Goal: Information Seeking & Learning: Learn about a topic

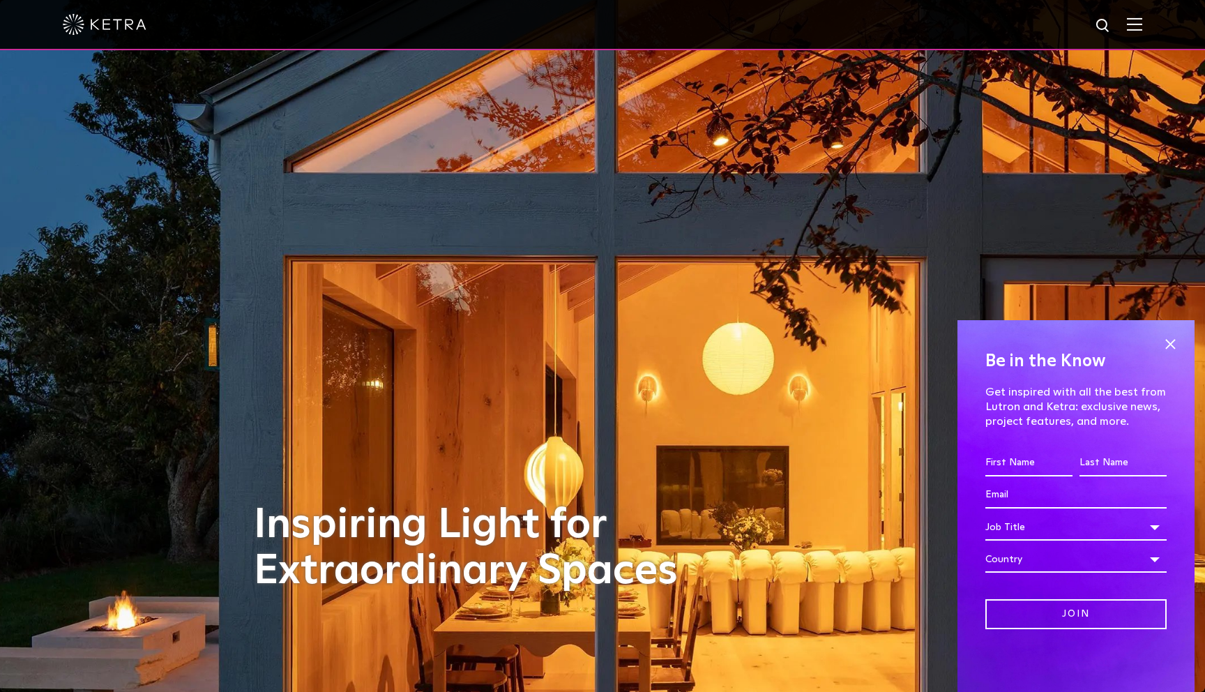
click at [1129, 23] on img at bounding box center [1134, 23] width 15 height 13
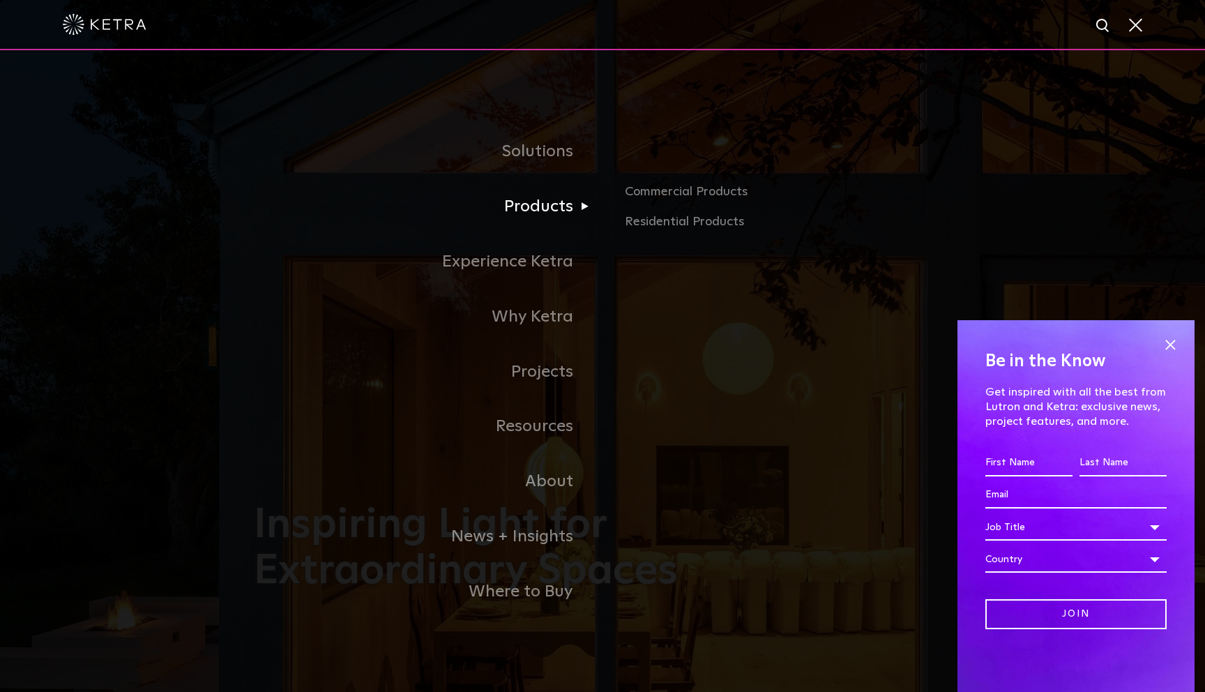
click at [540, 209] on link "Products" at bounding box center [428, 206] width 349 height 55
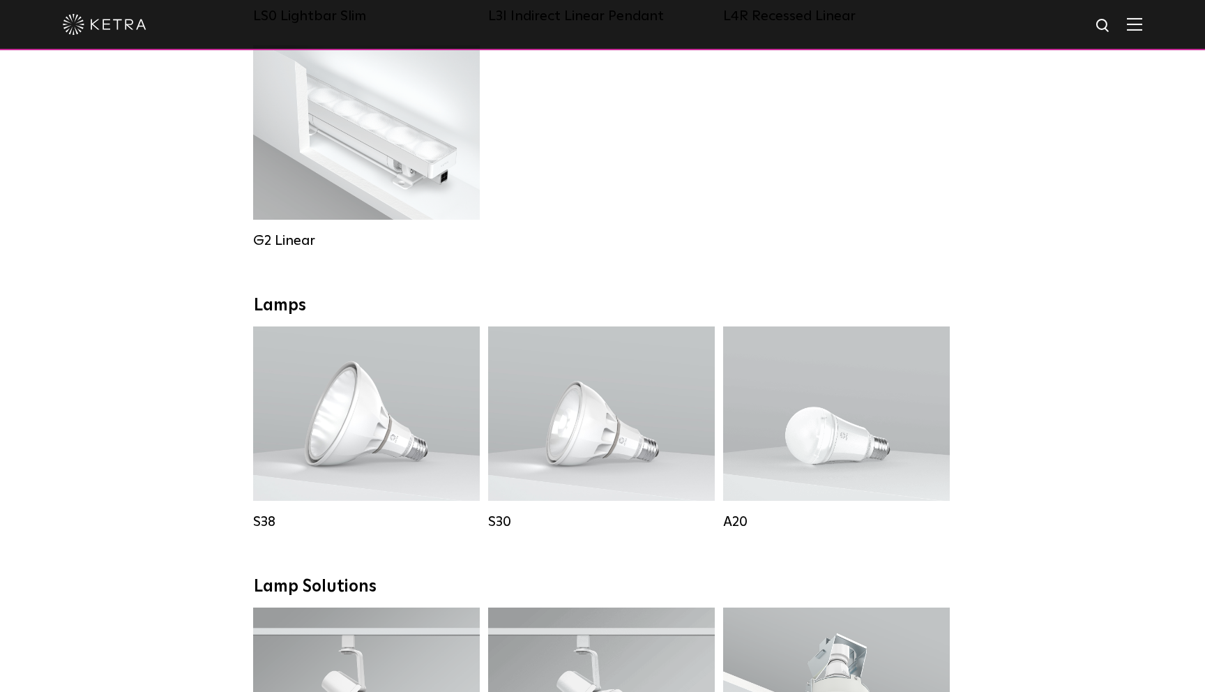
scroll to position [792, 0]
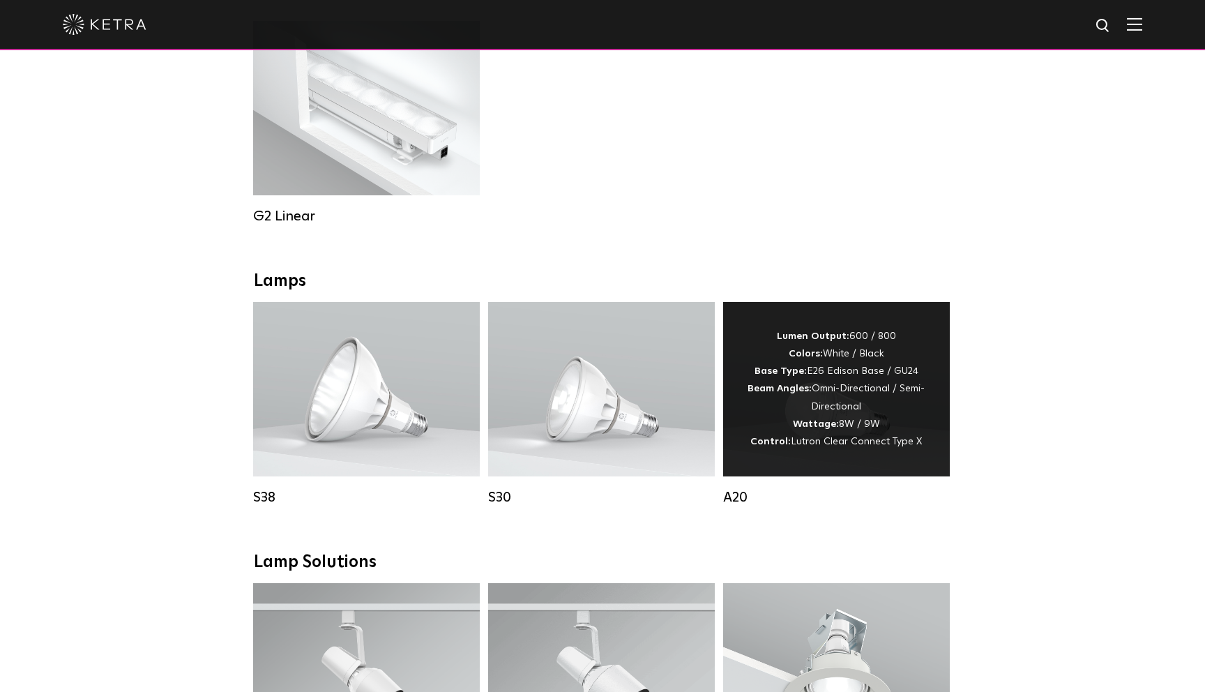
click at [857, 442] on span "Lutron Clear Connect Type X" at bounding box center [856, 442] width 131 height 10
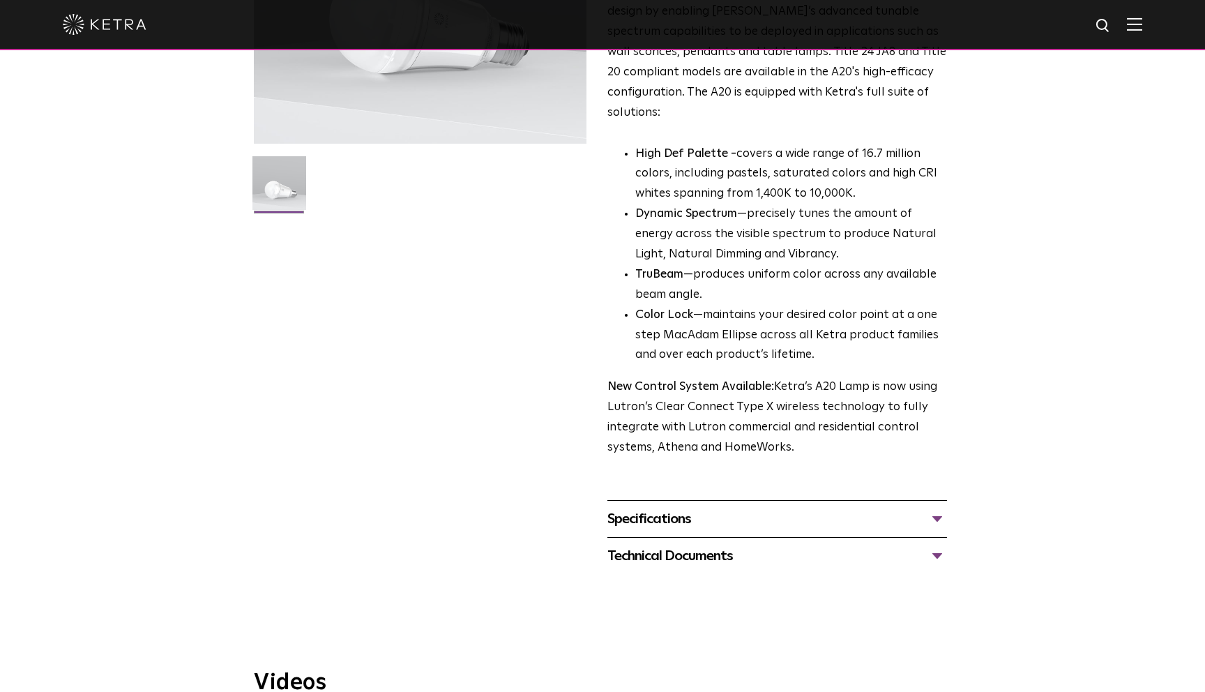
scroll to position [292, 0]
click at [679, 507] on div "Specifications" at bounding box center [778, 518] width 340 height 22
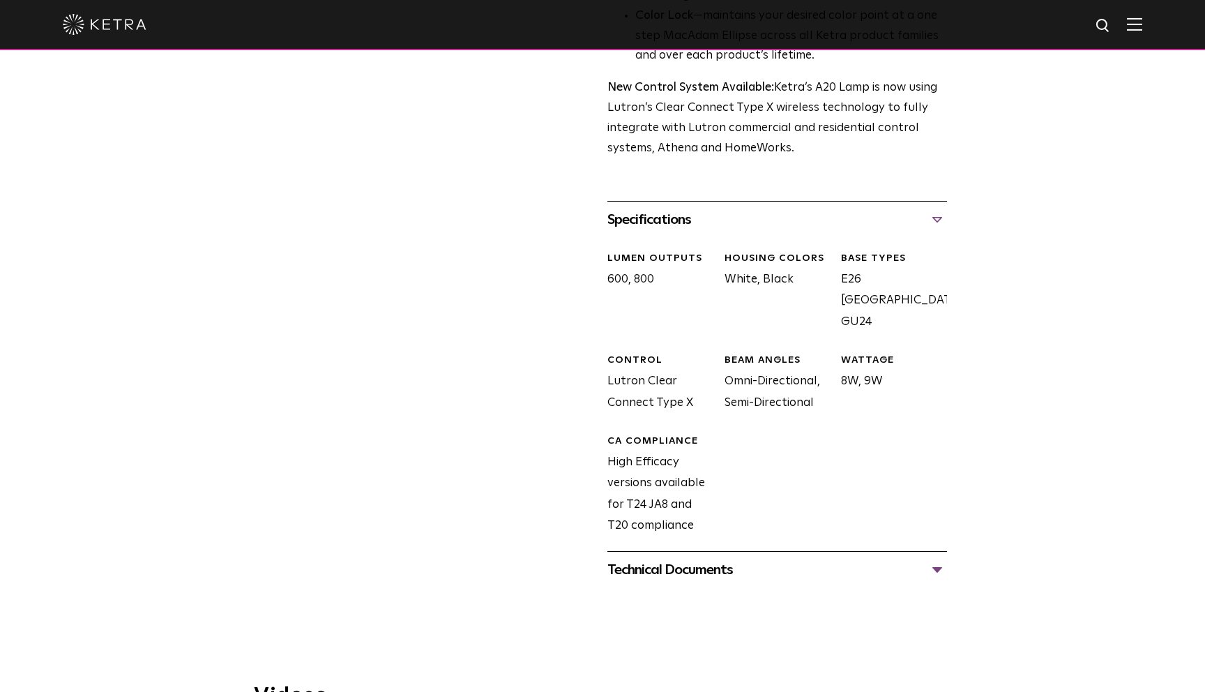
scroll to position [608, 0]
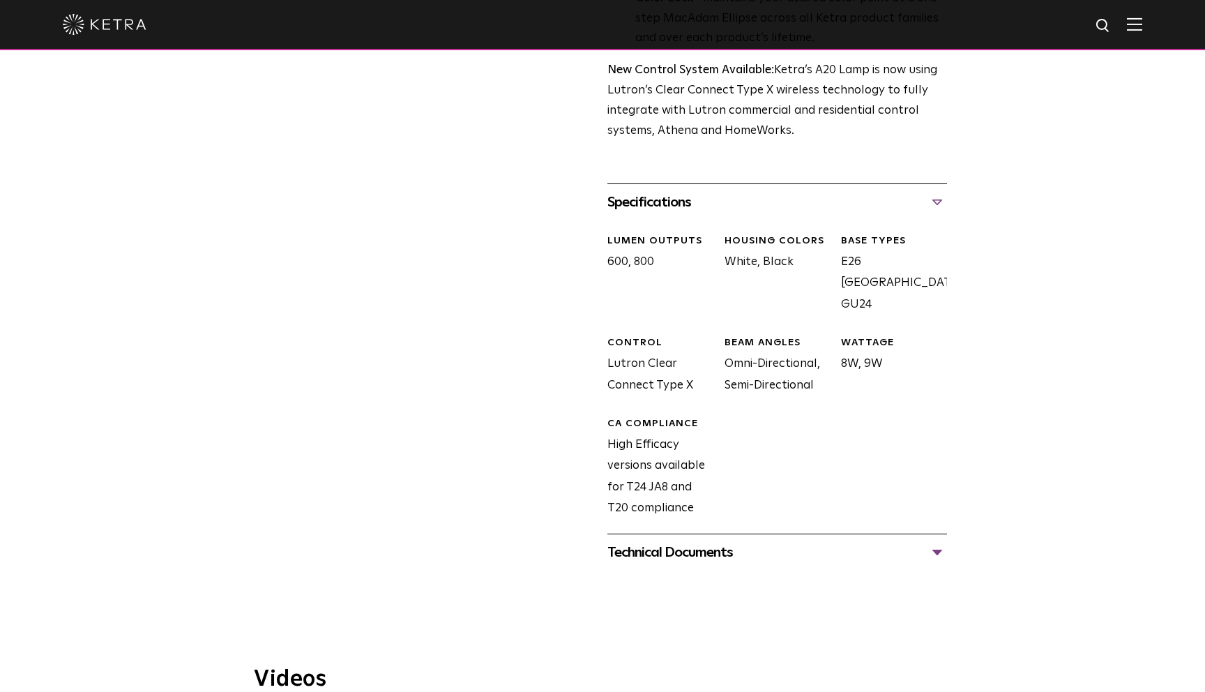
click at [709, 541] on div "Technical Documents" at bounding box center [778, 552] width 340 height 22
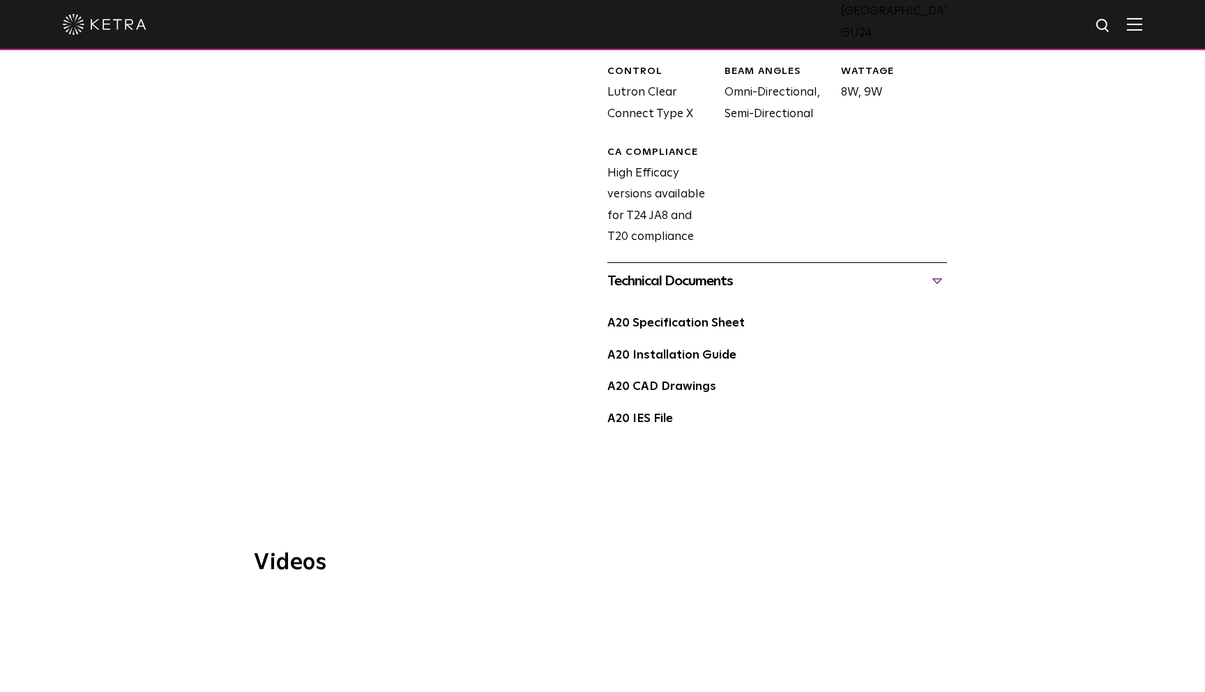
scroll to position [903, 0]
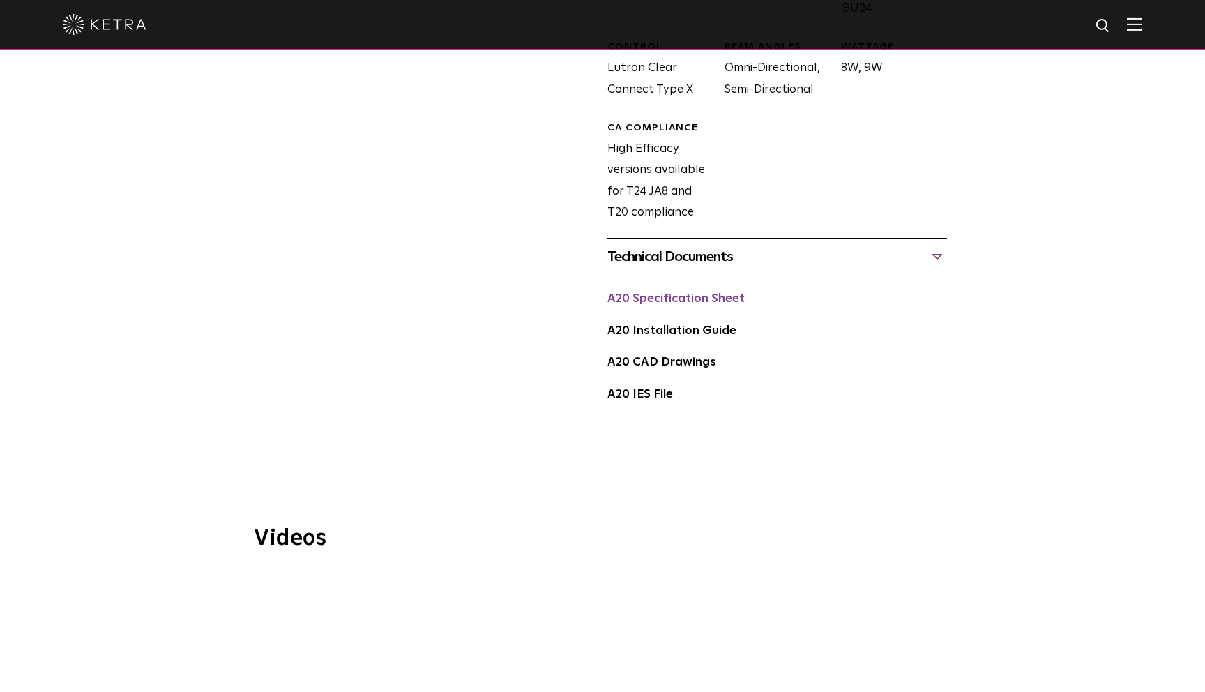
click at [697, 293] on link "A20 Specification Sheet" at bounding box center [676, 299] width 137 height 12
